Goal: Find specific page/section: Find specific page/section

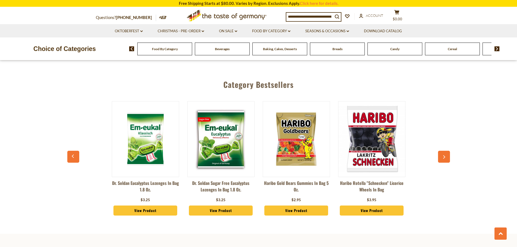
scroll to position [1451, 0]
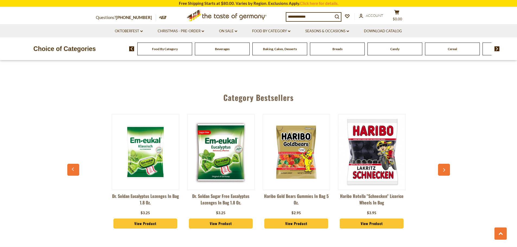
click at [440, 164] on button "button" at bounding box center [444, 170] width 12 height 12
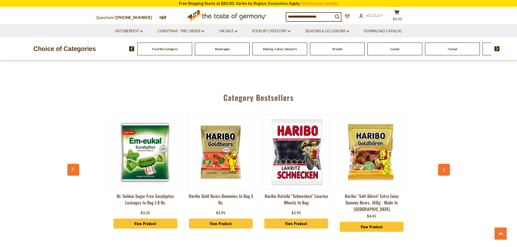
click at [440, 164] on button "button" at bounding box center [444, 170] width 12 height 12
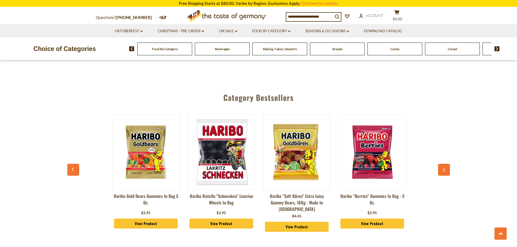
click at [446, 164] on button "button" at bounding box center [444, 170] width 12 height 12
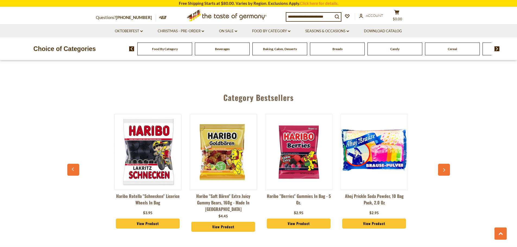
click at [446, 164] on button "button" at bounding box center [444, 170] width 12 height 12
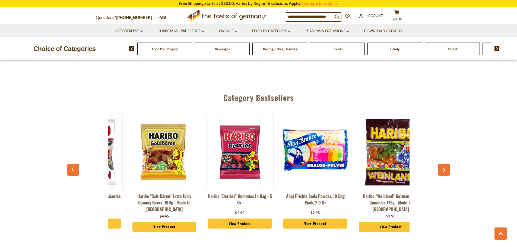
click at [446, 164] on button "button" at bounding box center [444, 170] width 12 height 12
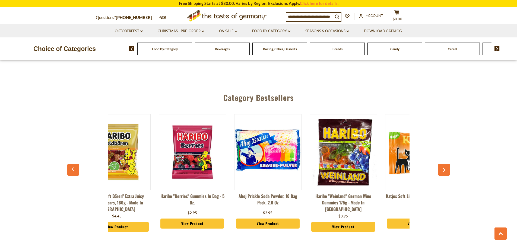
click at [446, 164] on button "button" at bounding box center [444, 170] width 12 height 12
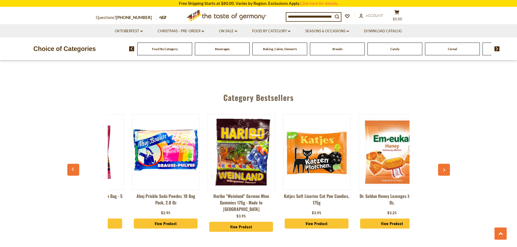
click at [446, 164] on button "button" at bounding box center [444, 170] width 12 height 12
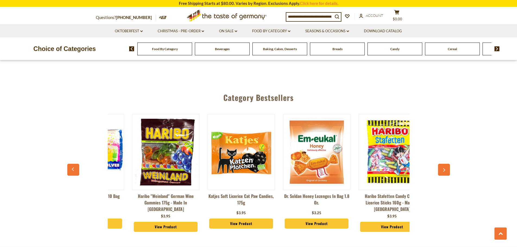
click at [446, 164] on button "button" at bounding box center [444, 170] width 12 height 12
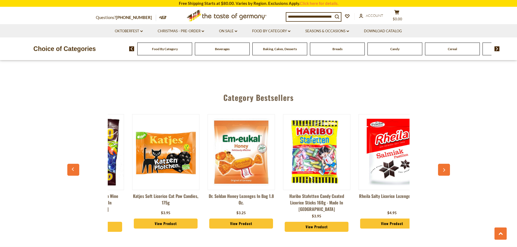
click at [446, 164] on button "button" at bounding box center [444, 170] width 12 height 12
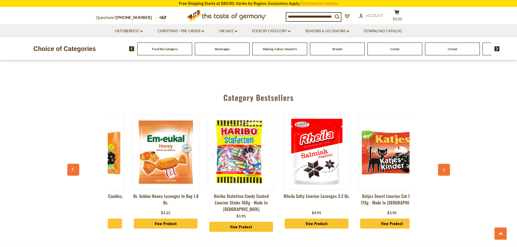
click at [446, 164] on button "button" at bounding box center [444, 170] width 12 height 12
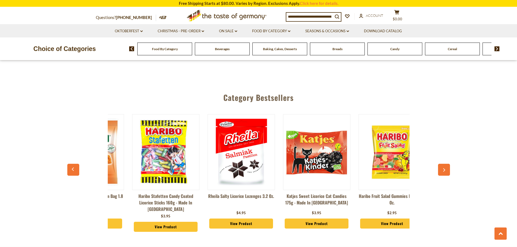
click at [446, 164] on button "button" at bounding box center [444, 170] width 12 height 12
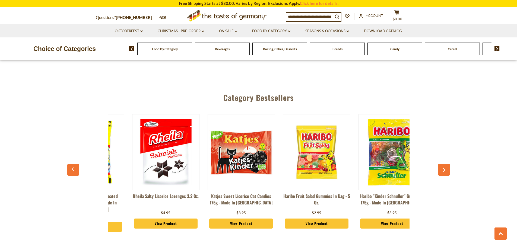
click at [446, 164] on button "button" at bounding box center [444, 170] width 12 height 12
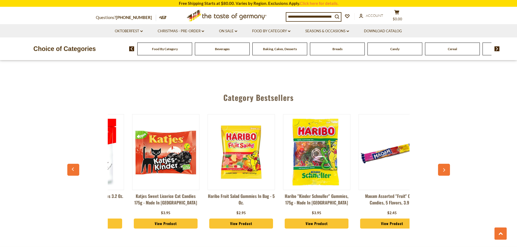
click at [446, 164] on button "button" at bounding box center [444, 170] width 12 height 12
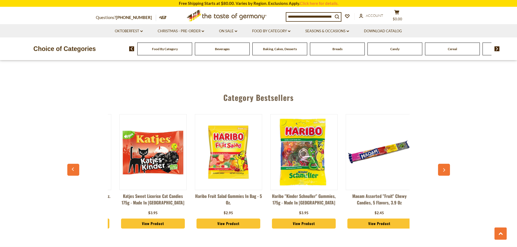
scroll to position [0, 905]
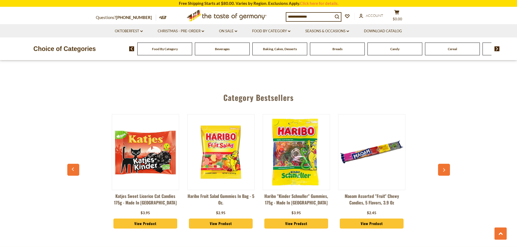
click at [446, 164] on button "button" at bounding box center [444, 170] width 12 height 12
click at [192, 52] on div "Beverages" at bounding box center [164, 49] width 55 height 13
